Goal: Use online tool/utility: Use online tool/utility

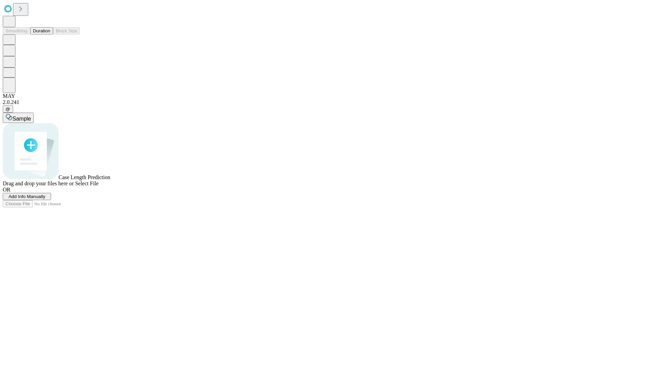
click at [50, 34] on button "Duration" at bounding box center [41, 30] width 23 height 7
click at [31, 116] on span "Sample" at bounding box center [21, 119] width 19 height 6
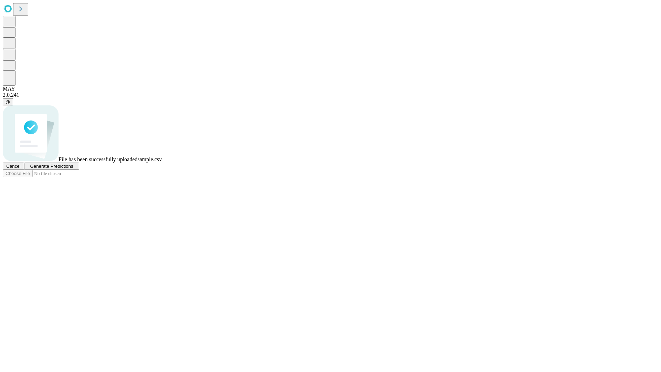
click at [73, 169] on span "Generate Predictions" at bounding box center [51, 165] width 43 height 5
